Goal: Communication & Community: Answer question/provide support

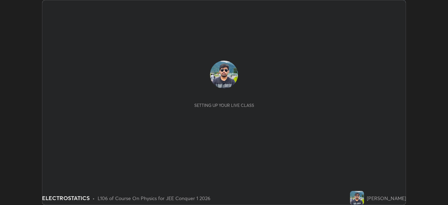
scroll to position [205, 448]
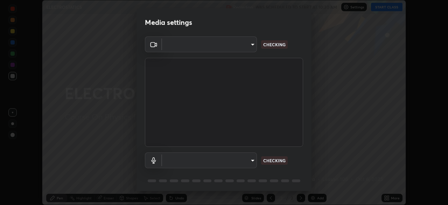
type input "9c5db0e3d6bf80210af106929d999d9f929c5ea5bbb961195660b7f823e2c793"
type input "communications"
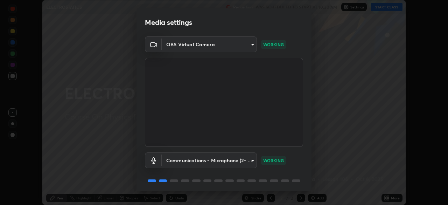
scroll to position [25, 0]
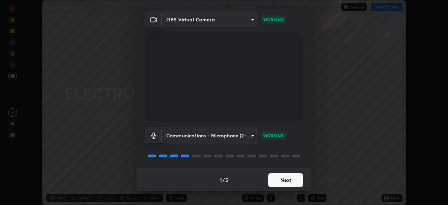
click at [280, 185] on button "Next" at bounding box center [285, 180] width 35 height 14
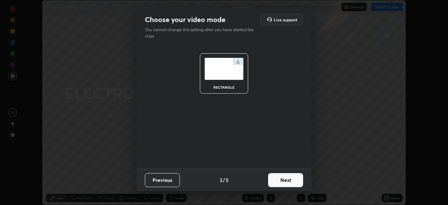
click at [280, 185] on button "Next" at bounding box center [285, 180] width 35 height 14
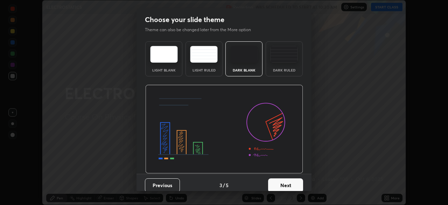
click at [282, 182] on button "Next" at bounding box center [285, 185] width 35 height 14
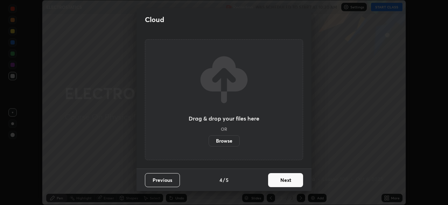
click at [278, 183] on button "Next" at bounding box center [285, 180] width 35 height 14
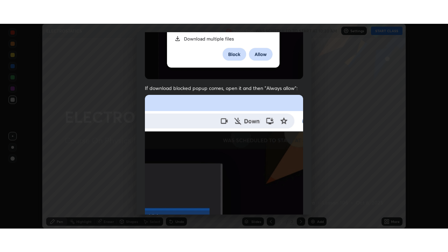
scroll to position [168, 0]
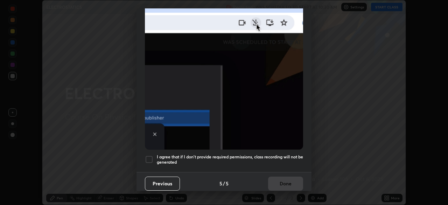
click at [149, 158] on div at bounding box center [149, 159] width 8 height 8
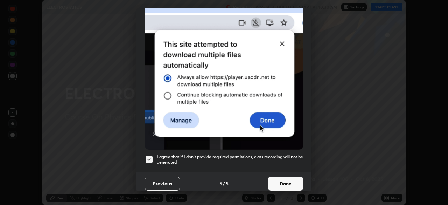
click at [273, 177] on button "Done" at bounding box center [285, 183] width 35 height 14
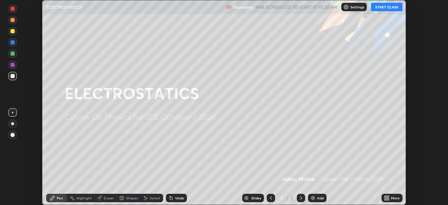
click at [393, 8] on button "START CLASS" at bounding box center [387, 7] width 32 height 8
click at [391, 199] on div "More" at bounding box center [395, 198] width 9 height 4
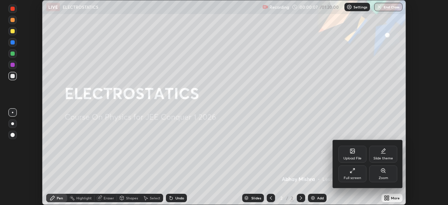
click at [361, 177] on div "Full screen" at bounding box center [353, 173] width 28 height 17
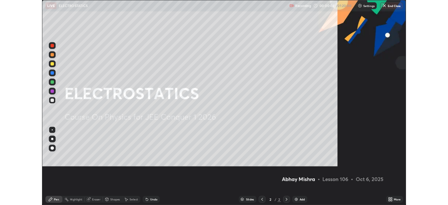
scroll to position [252, 448]
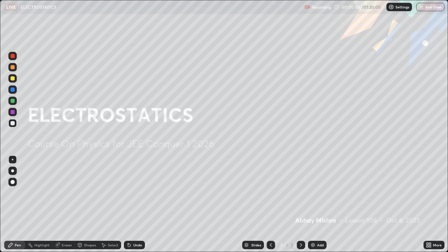
click at [315, 204] on div "Add" at bounding box center [317, 245] width 19 height 8
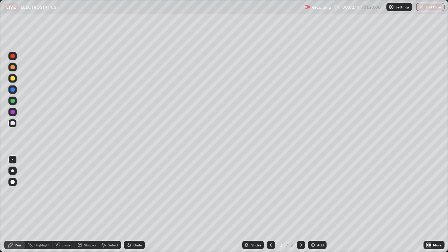
click at [14, 79] on div at bounding box center [13, 78] width 4 height 4
click at [316, 204] on div "Add" at bounding box center [317, 245] width 19 height 8
click at [308, 204] on div "Add" at bounding box center [317, 245] width 19 height 8
click at [135, 204] on div "Undo" at bounding box center [134, 245] width 21 height 8
click at [133, 204] on div "Undo" at bounding box center [134, 245] width 21 height 8
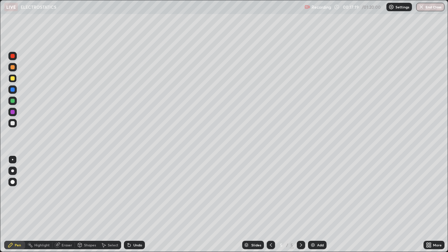
click at [133, 204] on div "Undo" at bounding box center [134, 245] width 21 height 8
click at [132, 204] on div "Undo" at bounding box center [134, 245] width 21 height 8
click at [315, 204] on div "Add" at bounding box center [317, 245] width 19 height 8
click at [12, 123] on div at bounding box center [13, 123] width 4 height 4
click at [133, 204] on div "Undo" at bounding box center [137, 245] width 9 height 4
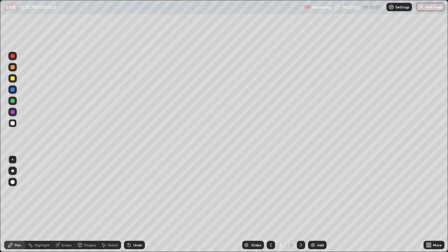
click at [133, 204] on div "Undo" at bounding box center [137, 245] width 9 height 4
click at [136, 204] on div "Undo" at bounding box center [134, 245] width 21 height 8
click at [134, 204] on div "Undo" at bounding box center [134, 245] width 21 height 8
click at [321, 204] on div "Add" at bounding box center [320, 245] width 7 height 4
click at [109, 204] on div "Select" at bounding box center [110, 245] width 22 height 8
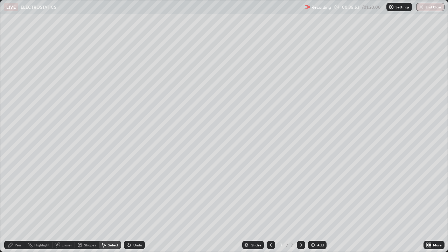
click at [82, 204] on icon at bounding box center [80, 245] width 6 height 6
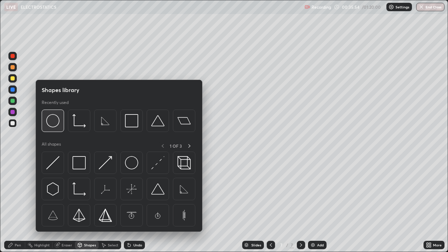
click at [55, 129] on div at bounding box center [53, 121] width 22 height 22
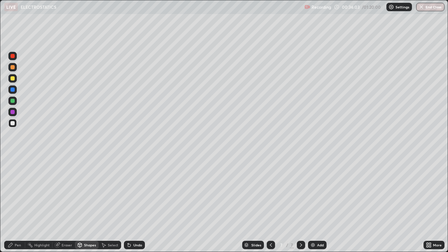
click at [131, 204] on div "Undo" at bounding box center [134, 245] width 21 height 8
click at [138, 204] on div "Undo" at bounding box center [137, 245] width 9 height 4
click at [19, 204] on div "Pen" at bounding box center [18, 245] width 6 height 4
click at [12, 78] on div at bounding box center [13, 78] width 4 height 4
click at [133, 204] on div "Undo" at bounding box center [137, 245] width 9 height 4
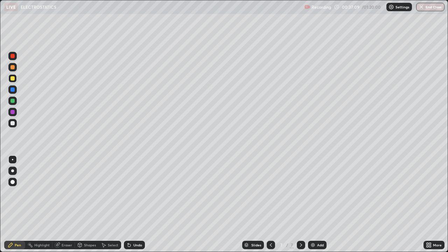
click at [133, 204] on div "Undo" at bounding box center [137, 245] width 9 height 4
click at [134, 204] on div "Undo" at bounding box center [137, 245] width 9 height 4
click at [13, 111] on div at bounding box center [13, 112] width 4 height 4
click at [9, 123] on div at bounding box center [12, 123] width 8 height 8
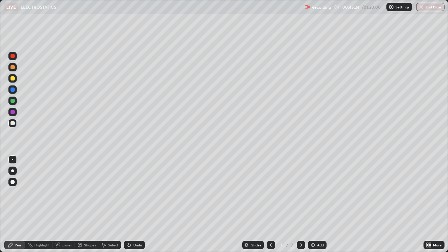
click at [315, 204] on div "Add" at bounding box center [317, 245] width 19 height 8
click at [136, 204] on div "Undo" at bounding box center [137, 245] width 9 height 4
click at [138, 204] on div "Undo" at bounding box center [137, 245] width 9 height 4
click at [136, 204] on div "Undo" at bounding box center [137, 245] width 9 height 4
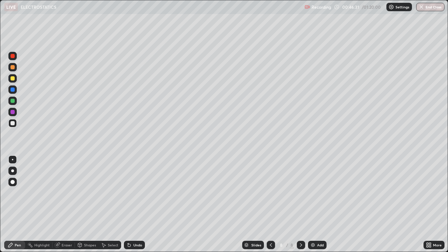
click at [136, 204] on div "Undo" at bounding box center [137, 245] width 9 height 4
click at [134, 204] on div "Undo" at bounding box center [137, 245] width 9 height 4
click at [315, 204] on img at bounding box center [313, 245] width 6 height 6
click at [314, 204] on img at bounding box center [313, 245] width 6 height 6
click at [14, 78] on div at bounding box center [13, 78] width 4 height 4
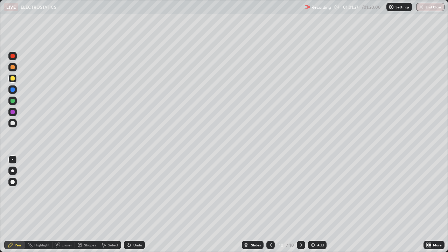
click at [318, 204] on div "Add" at bounding box center [320, 245] width 7 height 4
click at [9, 124] on div at bounding box center [12, 123] width 8 height 8
click at [136, 204] on div "Undo" at bounding box center [137, 245] width 9 height 4
click at [431, 6] on button "End Class" at bounding box center [430, 7] width 28 height 8
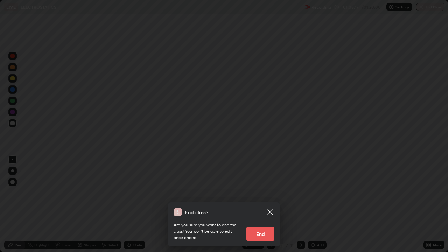
click at [258, 204] on button "End" at bounding box center [260, 234] width 28 height 14
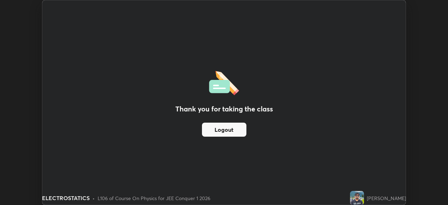
scroll to position [34804, 34561]
